Goal: Transaction & Acquisition: Purchase product/service

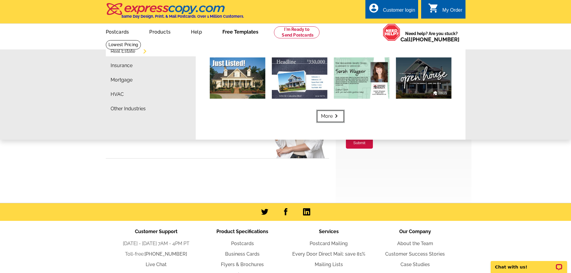
click at [332, 116] on link "More keyboard_arrow_right" at bounding box center [330, 116] width 27 height 11
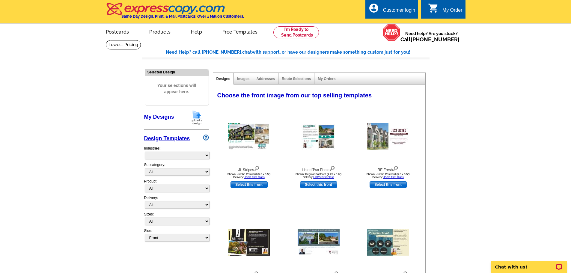
select select "785"
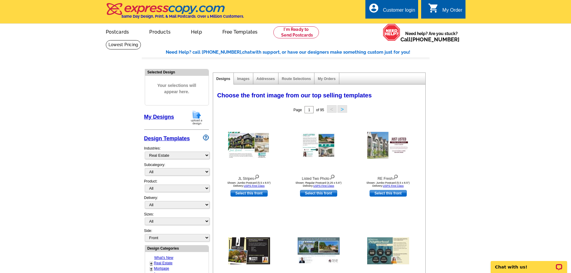
click at [162, 116] on link "My Designs" at bounding box center [159, 117] width 30 height 6
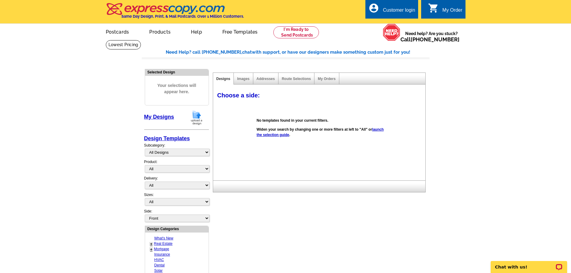
click at [198, 122] on img at bounding box center [197, 117] width 16 height 15
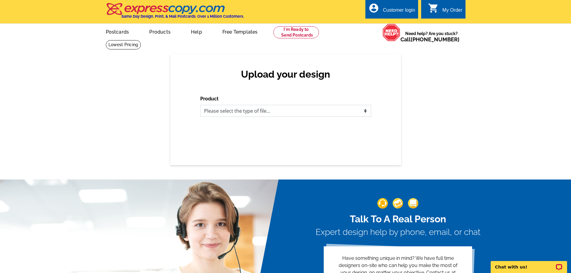
click at [210, 112] on select "Please select the type of file... Postcards Business Cards Letters and flyers G…" at bounding box center [285, 111] width 171 height 12
select select "1"
click at [200, 105] on select "Please select the type of file... Postcards Business Cards Letters and flyers G…" at bounding box center [285, 111] width 171 height 12
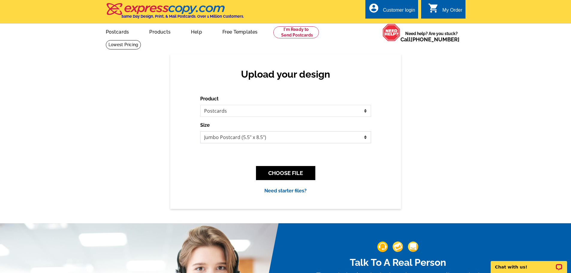
click at [230, 139] on select "Jumbo Postcard (5.5" x 8.5") Regular Postcard (4.25" x 5.6") Panoramic Postcard…" at bounding box center [285, 137] width 171 height 12
click at [117, 34] on link "Postcards" at bounding box center [117, 31] width 42 height 14
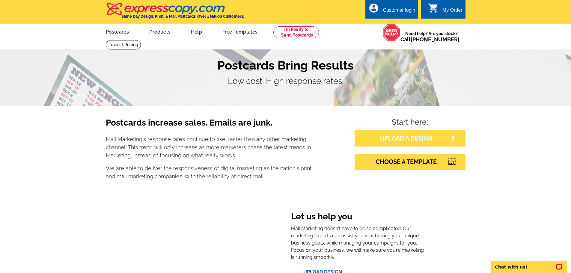
click at [410, 138] on link "UPLOAD A DESIGN" at bounding box center [410, 138] width 111 height 16
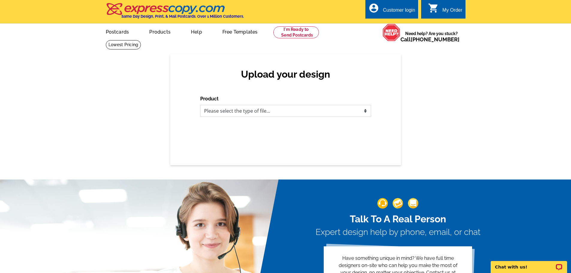
click at [299, 112] on select "Please select the type of file... Postcards Business Cards Letters and flyers G…" at bounding box center [285, 111] width 171 height 12
select select "1"
click at [200, 105] on select "Please select the type of file... Postcards Business Cards Letters and flyers G…" at bounding box center [285, 111] width 171 height 12
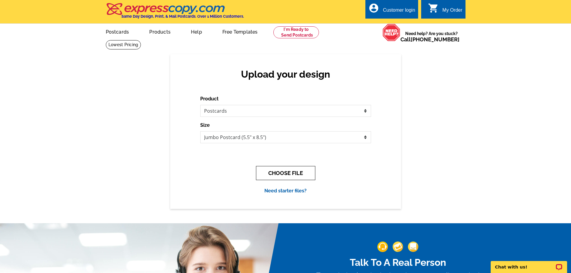
click at [281, 173] on button "CHOOSE FILE" at bounding box center [285, 173] width 59 height 14
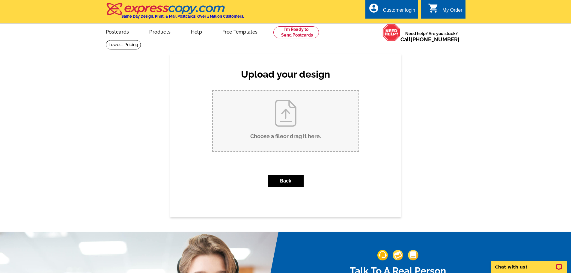
click at [266, 132] on input "Choose a file or drag it here ." at bounding box center [286, 121] width 146 height 61
type input "C:\fakepath\21.jpg"
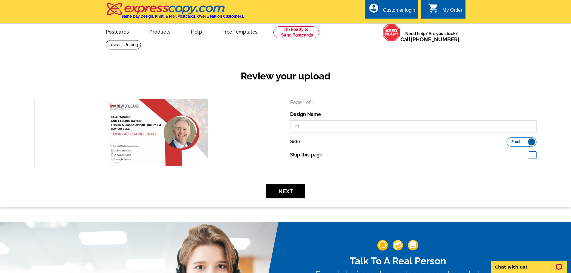
click at [354, 129] on input "21" at bounding box center [413, 127] width 247 height 12
drag, startPoint x: 348, startPoint y: 128, endPoint x: 291, endPoint y: 127, distance: 56.7
click at [291, 127] on input "21" at bounding box center [413, 127] width 247 height 12
type input "S"
type input "2025 Postcard"
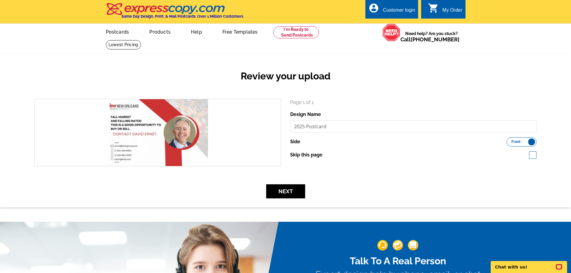
click at [507, 155] on div "Skip this page" at bounding box center [413, 154] width 247 height 7
click at [295, 191] on button "Next" at bounding box center [285, 191] width 39 height 14
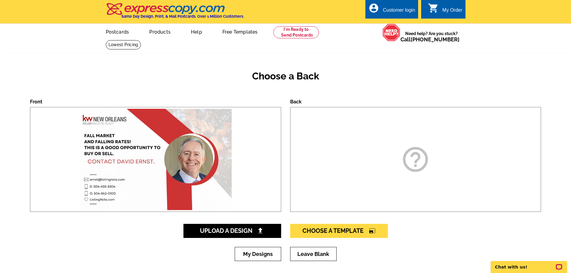
click at [335, 134] on div "help_outline" at bounding box center [415, 159] width 251 height 105
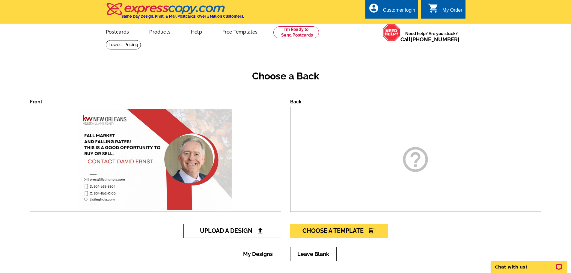
click at [264, 233] on span "Upload A Design" at bounding box center [232, 230] width 64 height 7
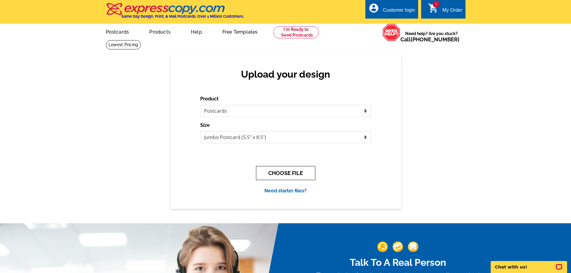
click at [284, 172] on button "CHOOSE FILE" at bounding box center [285, 173] width 59 height 14
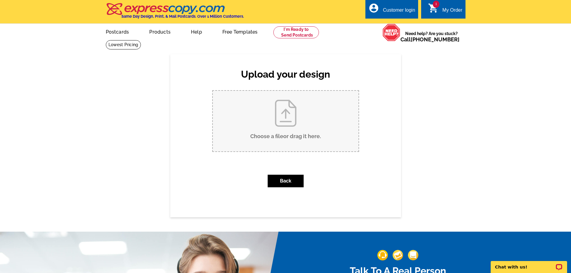
click at [290, 117] on input "Choose a file or drag it here ." at bounding box center [286, 121] width 146 height 61
type input "C:\fakepath\21.jpg"
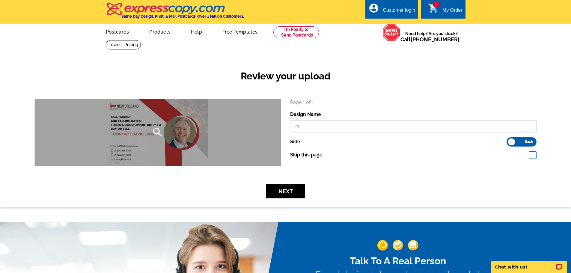
drag, startPoint x: 302, startPoint y: 127, endPoint x: 279, endPoint y: 128, distance: 22.2
click at [279, 128] on div "search Page 1 of 1 Design Name 21 Side Front Back" at bounding box center [285, 132] width 511 height 67
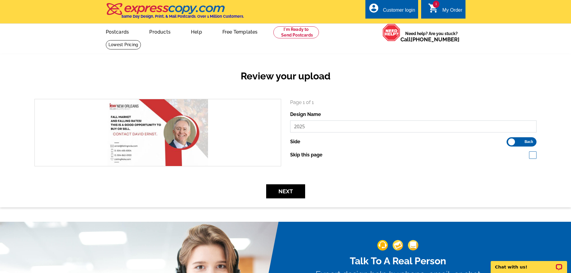
type input "2025"
click at [511, 142] on label "Front Back" at bounding box center [522, 141] width 30 height 9
click at [510, 140] on input "Front Back" at bounding box center [510, 140] width 0 height 0
click at [373, 144] on div "Side Front Back" at bounding box center [413, 141] width 247 height 9
click at [452, 126] on input "2025" at bounding box center [413, 127] width 247 height 12
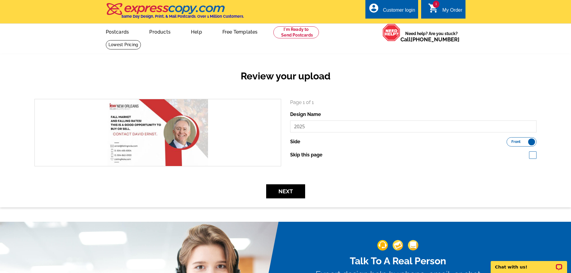
click at [405, 109] on div "Page 1 of 1 Design Name 2025 Side Front Back Skip this page" at bounding box center [413, 129] width 247 height 60
click at [463, 164] on div "Page 1 of 1 Design Name 2025 Side Front Back Skip this page" at bounding box center [414, 132] width 256 height 67
click at [533, 142] on label "Front Back" at bounding box center [522, 141] width 30 height 9
click at [510, 140] on input "Front Back" at bounding box center [510, 140] width 0 height 0
click at [528, 143] on span "Back" at bounding box center [529, 141] width 9 height 3
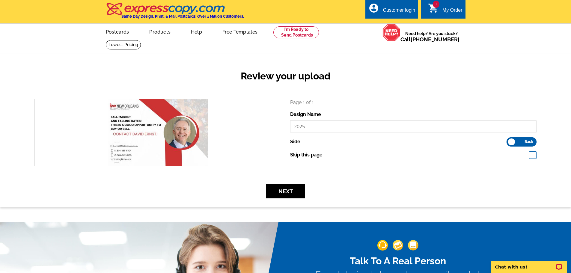
click at [510, 140] on input "Front Back" at bounding box center [510, 140] width 0 height 0
click at [463, 155] on div "Skip this page" at bounding box center [413, 154] width 247 height 7
click at [313, 155] on label "Skip this page" at bounding box center [306, 154] width 32 height 7
click at [324, 155] on input "Skip this page" at bounding box center [326, 155] width 4 height 4
checkbox input "true"
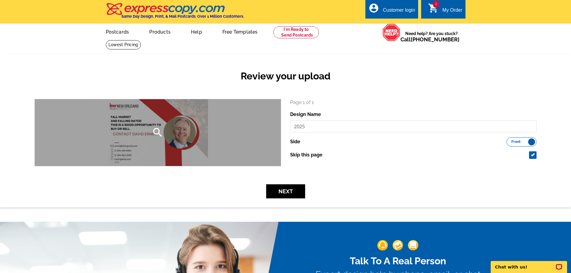
click at [260, 136] on div "search" at bounding box center [158, 132] width 246 height 67
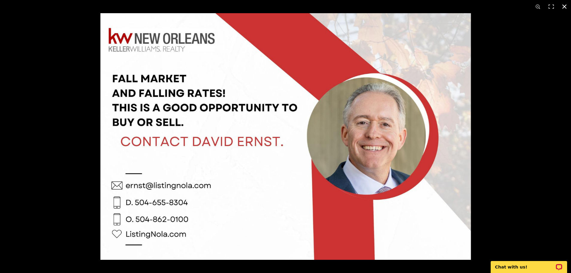
click at [491, 115] on div at bounding box center [385, 149] width 571 height 273
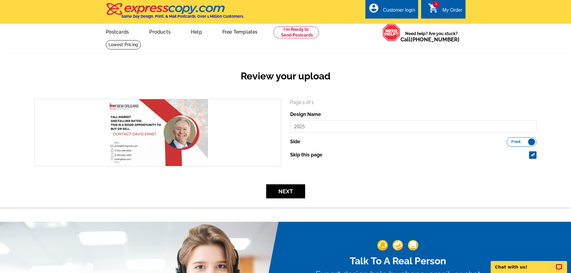
click at [300, 143] on div "Side Front Back" at bounding box center [413, 141] width 247 height 9
click at [294, 191] on button "Next" at bounding box center [285, 191] width 39 height 14
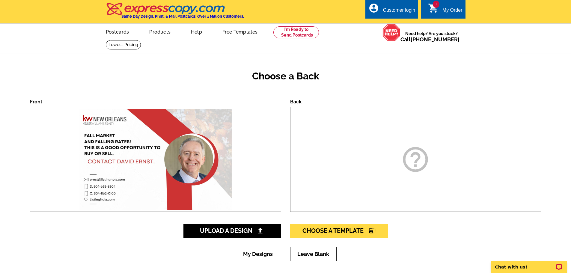
click at [305, 161] on div "help_outline" at bounding box center [415, 159] width 251 height 105
click at [320, 168] on div "help_outline" at bounding box center [415, 159] width 251 height 105
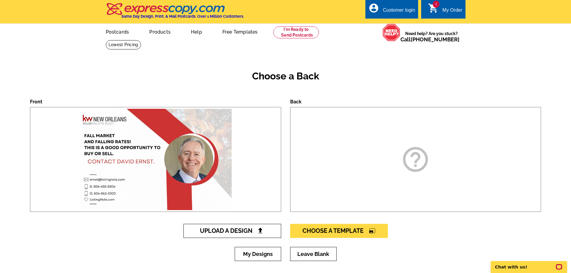
click at [263, 232] on img at bounding box center [260, 231] width 6 height 6
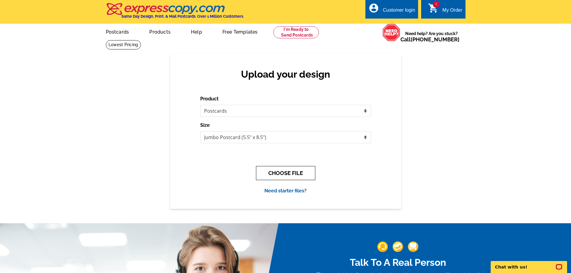
click at [305, 170] on button "CHOOSE FILE" at bounding box center [285, 173] width 59 height 14
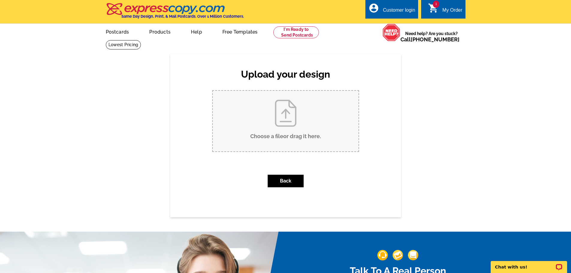
drag, startPoint x: 444, startPoint y: 7, endPoint x: 441, endPoint y: 8, distance: 3.0
click at [443, 7] on div "My Order" at bounding box center [452, 11] width 20 height 8
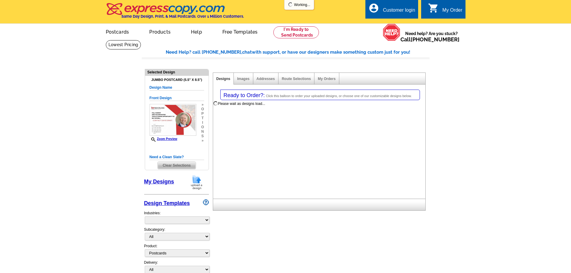
select select "1"
select select "2"
select select "back"
select select "785"
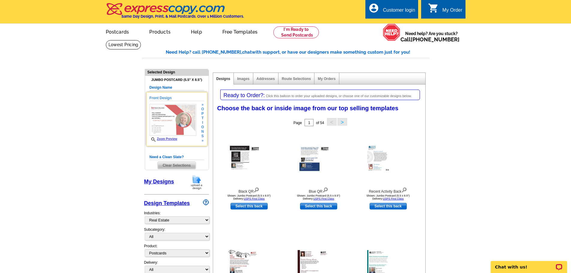
click at [181, 115] on img at bounding box center [173, 120] width 47 height 32
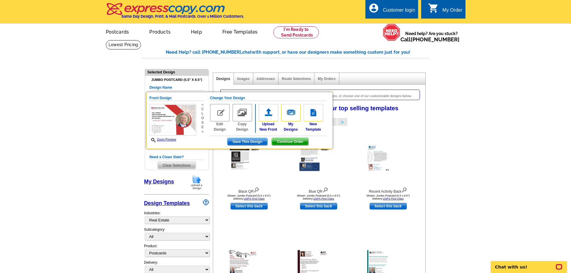
click at [174, 86] on h5 "Design Name" at bounding box center [177, 88] width 55 height 6
click at [243, 141] on span "Save This Design" at bounding box center [248, 141] width 40 height 7
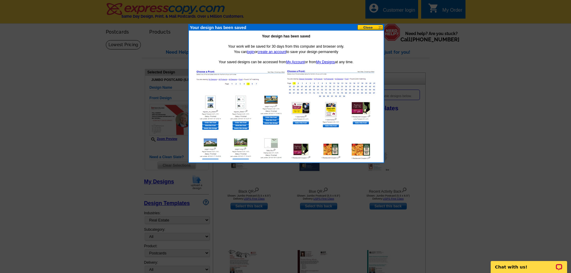
click at [377, 25] on button at bounding box center [370, 28] width 26 height 6
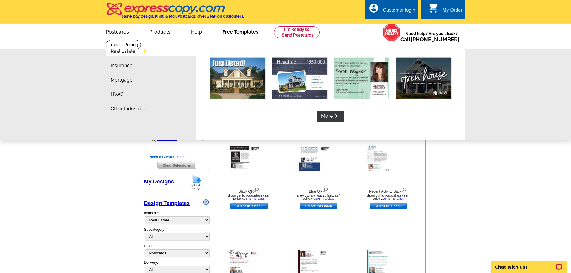
click at [238, 33] on link "Free Templates" at bounding box center [240, 31] width 55 height 14
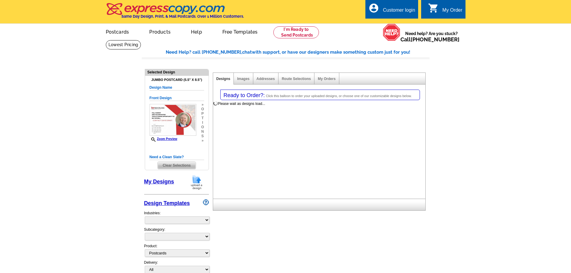
select select
select select "1"
select select "2"
select select "back"
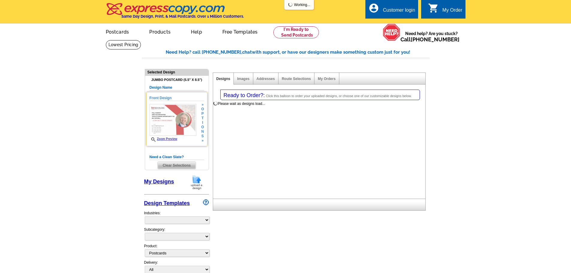
select select "785"
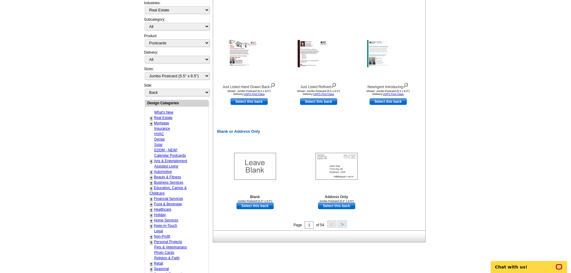
scroll to position [210, 0]
drag, startPoint x: 261, startPoint y: 207, endPoint x: 283, endPoint y: 163, distance: 48.3
click at [285, 164] on div "Blank Jumbo Postcard (5.5" x 8.5") Select this back" at bounding box center [255, 174] width 69 height 73
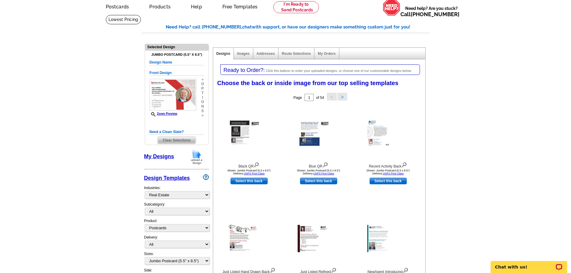
scroll to position [0, 0]
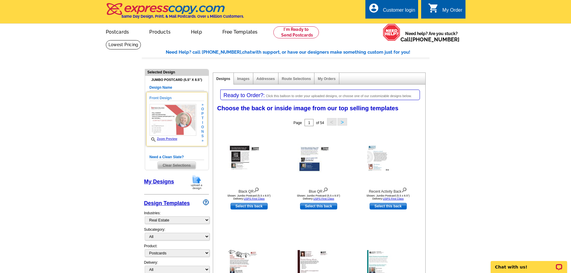
click at [184, 132] on img at bounding box center [173, 120] width 47 height 32
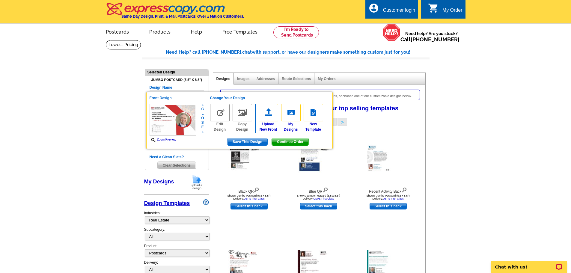
click at [284, 142] on span "Continue Order" at bounding box center [290, 141] width 37 height 7
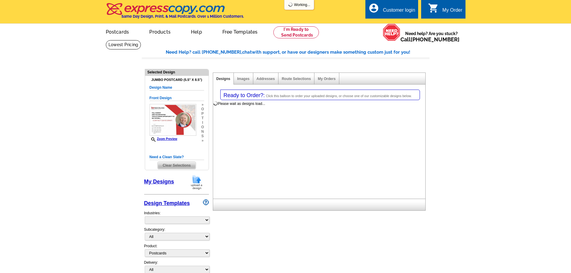
select select "1"
select select "2"
select select "back"
select select "785"
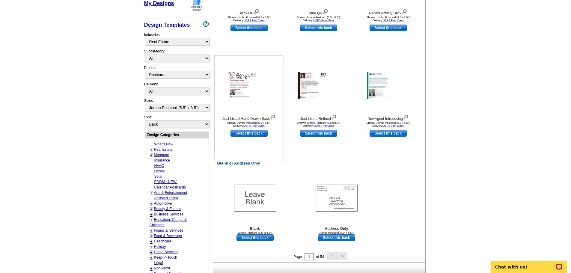
scroll to position [180, 0]
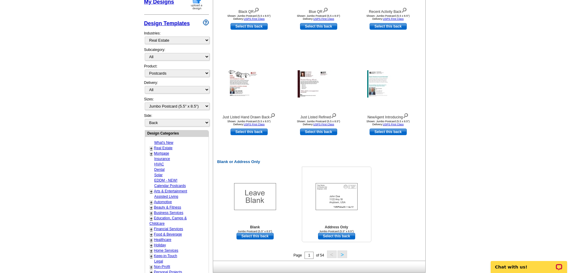
click at [336, 237] on link "Select this back" at bounding box center [336, 236] width 37 height 7
select select "front"
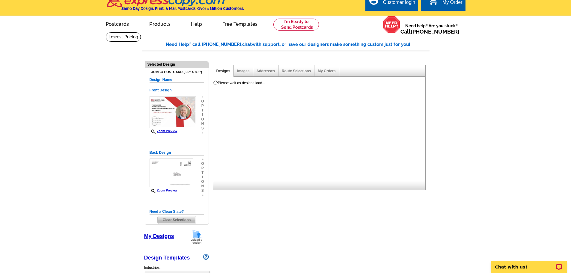
scroll to position [0, 0]
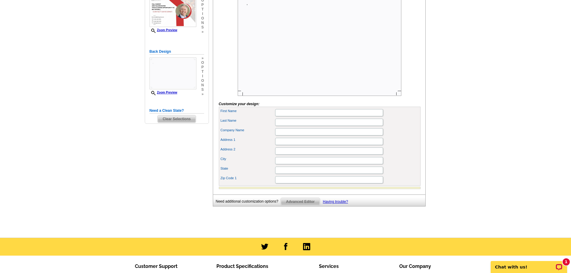
scroll to position [120, 0]
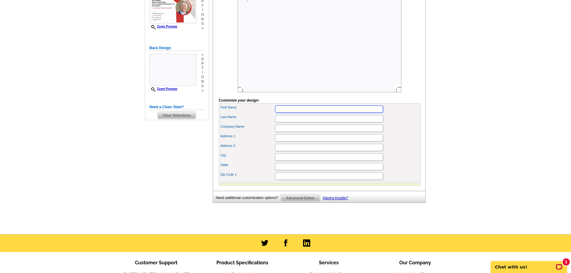
click at [312, 113] on input "First Name" at bounding box center [329, 109] width 108 height 7
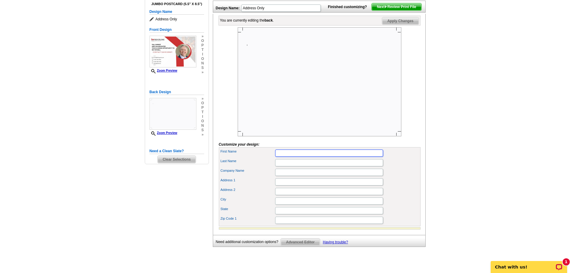
scroll to position [60, 0]
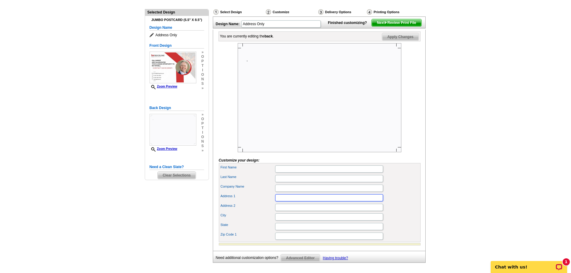
click at [288, 201] on input "Address 1" at bounding box center [329, 197] width 108 height 7
paste input "224 S Dupre St"
type input "224 S Dupre St"
click at [287, 221] on input "City" at bounding box center [329, 216] width 108 height 7
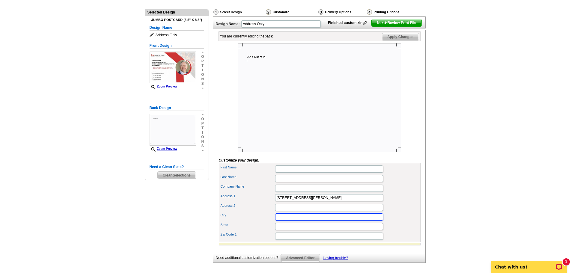
paste input "New Orleans, Louisiana 70119"
drag, startPoint x: 298, startPoint y: 227, endPoint x: 347, endPoint y: 227, distance: 49.2
click at [347, 221] on input "New Orleans, Louisiana 70119" at bounding box center [329, 216] width 108 height 7
type input "New Orleans"
paste input "New Orleans, Louisiana 70119"
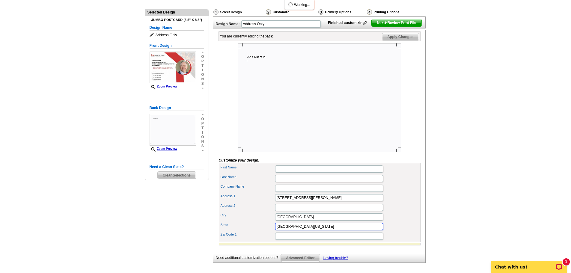
drag, startPoint x: 299, startPoint y: 239, endPoint x: 277, endPoint y: 237, distance: 22.3
click at [277, 230] on input "New Orleans, Louisiana 70119" at bounding box center [329, 226] width 108 height 7
drag, startPoint x: 293, startPoint y: 237, endPoint x: 307, endPoint y: 237, distance: 14.4
click at [307, 230] on input "Louisiana 70119" at bounding box center [329, 226] width 108 height 7
type input "Louisiana"
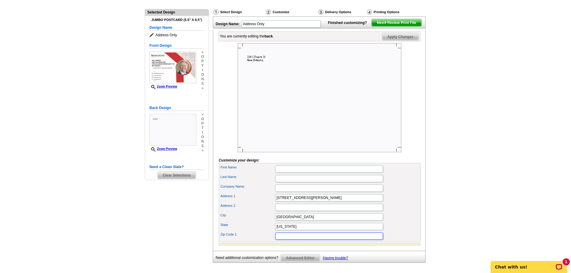
click at [291, 240] on input "Zip Code 1" at bounding box center [329, 236] width 108 height 7
paste input "70119"
type input "70119"
click at [290, 173] on input "First Name" at bounding box center [329, 168] width 108 height 7
paste input "David Ernst"
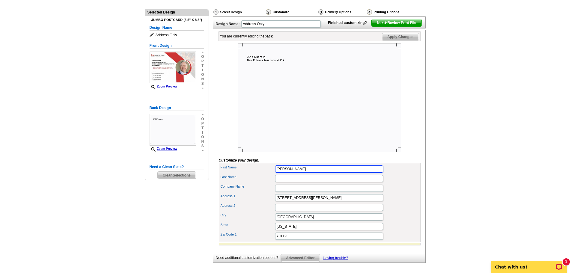
type input "David Ernst"
click at [292, 182] on input "Last Name" at bounding box center [329, 178] width 108 height 7
paste input "David Ernst"
drag, startPoint x: 287, startPoint y: 189, endPoint x: 275, endPoint y: 188, distance: 11.2
click at [275, 182] on input "David Ernst" at bounding box center [329, 178] width 108 height 7
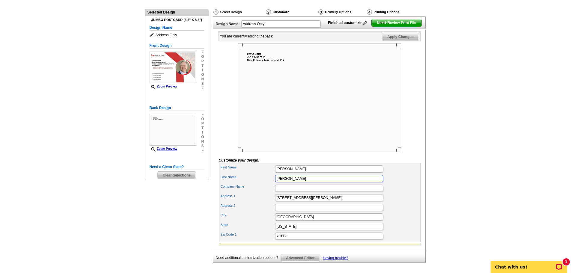
type input "Ernst"
drag, startPoint x: 290, startPoint y: 180, endPoint x: 310, endPoint y: 179, distance: 20.4
click at [310, 173] on input "David Ernst" at bounding box center [329, 168] width 108 height 7
type input "David"
click at [300, 192] on input "Company Name" at bounding box center [329, 188] width 108 height 7
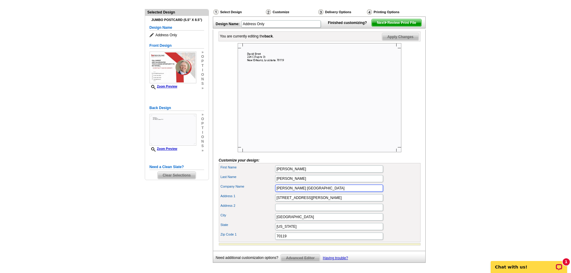
type input "Keller Williams New Orleans"
click at [415, 173] on form "Customize your design: First Name David Last Name Ernst Company Name Keller Wil…" at bounding box center [320, 144] width 202 height 202
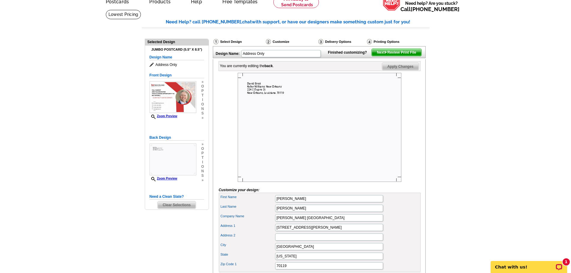
scroll to position [30, 0]
click at [391, 56] on span "Next Review Print File" at bounding box center [396, 52] width 49 height 7
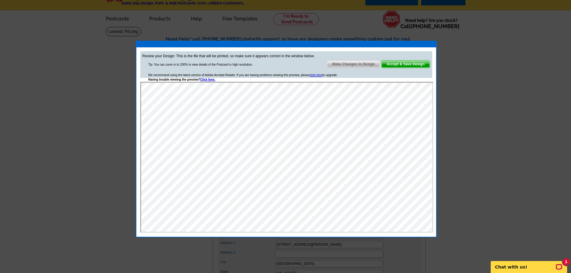
scroll to position [0, 0]
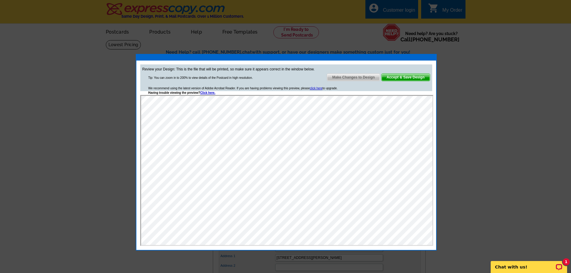
click at [405, 77] on span "Accept & Save Design" at bounding box center [406, 77] width 48 height 7
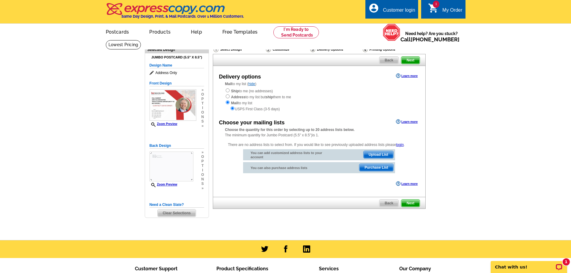
click at [376, 48] on div "Printing Options" at bounding box center [388, 49] width 53 height 6
click at [141, 40] on link at bounding box center [123, 44] width 35 height 9
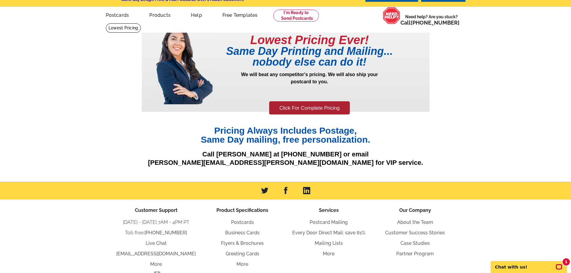
scroll to position [30, 0]
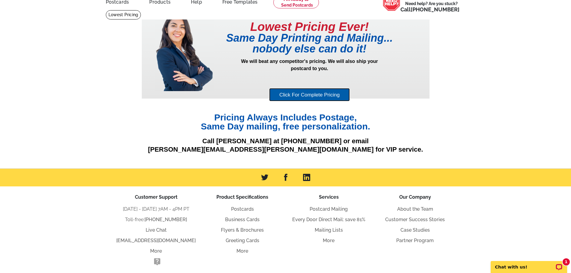
click at [313, 95] on link "Click For Complete Pricing" at bounding box center [309, 94] width 81 height 13
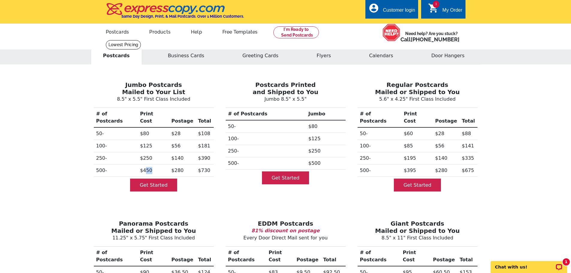
drag, startPoint x: 156, startPoint y: 166, endPoint x: 145, endPoint y: 168, distance: 11.0
click at [145, 168] on td "$450" at bounding box center [153, 171] width 31 height 12
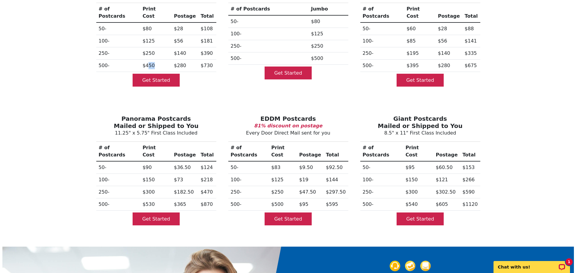
scroll to position [60, 0]
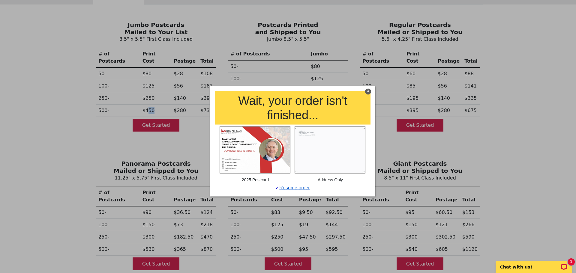
click at [291, 189] on link "Resume order" at bounding box center [292, 187] width 34 height 5
